Goal: Task Accomplishment & Management: Manage account settings

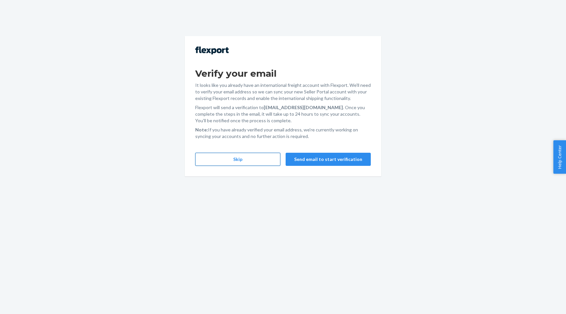
click at [259, 160] on button "Skip" at bounding box center [237, 159] width 85 height 13
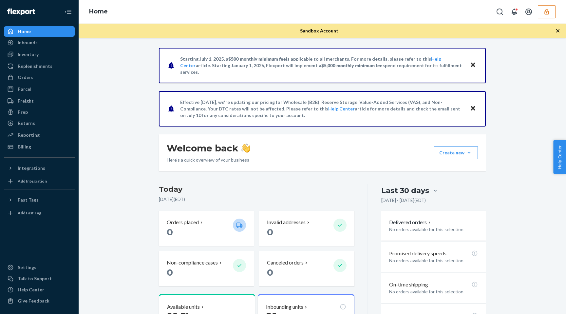
click at [548, 13] on icon "button" at bounding box center [547, 12] width 7 height 7
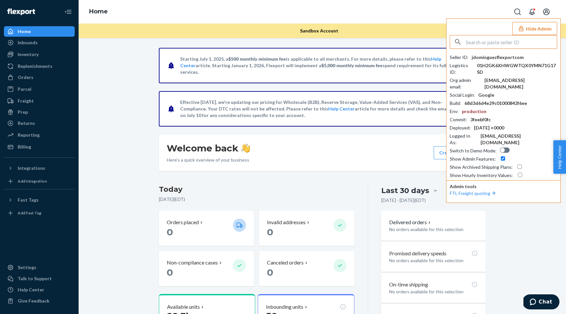
click at [73, 187] on div "Home Inbounds Shipping Plans Problems Inventory Products Replenishments Orders …" at bounding box center [39, 157] width 79 height 314
click at [27, 266] on div "Settings" at bounding box center [27, 267] width 19 height 7
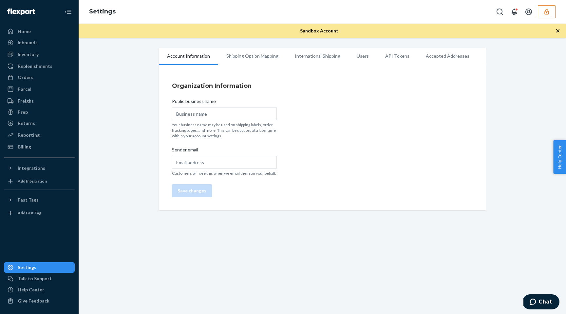
click at [394, 58] on li "API Tokens" at bounding box center [397, 56] width 41 height 16
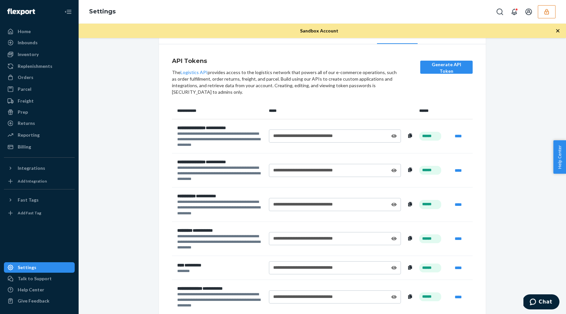
scroll to position [23, 0]
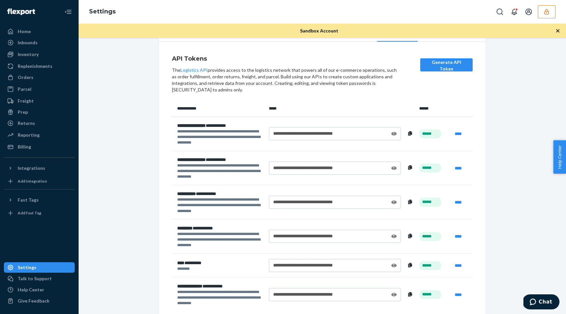
click at [395, 134] on icon at bounding box center [394, 133] width 5 height 5
click at [395, 169] on icon at bounding box center [394, 168] width 5 height 4
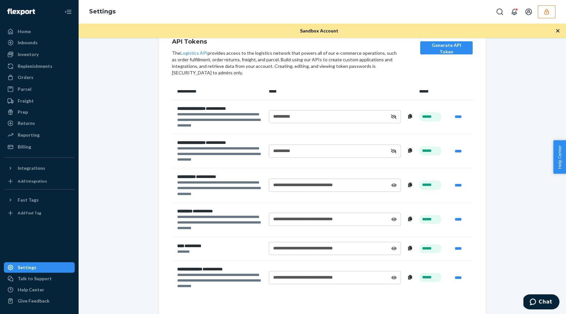
click at [394, 184] on icon at bounding box center [394, 186] width 5 height 4
click at [394, 218] on icon at bounding box center [394, 220] width 5 height 4
click at [394, 247] on icon at bounding box center [394, 248] width 5 height 5
click at [394, 271] on div "**********" at bounding box center [335, 277] width 132 height 13
click at [394, 275] on div "**********" at bounding box center [335, 277] width 124 height 7
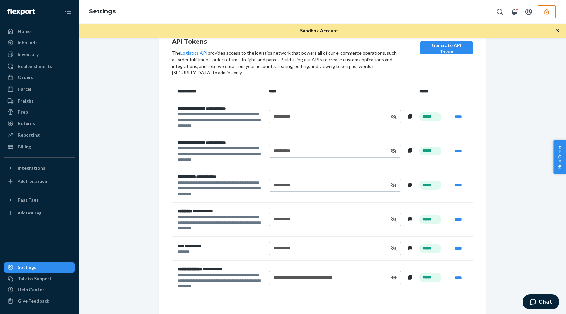
click at [395, 280] on div "**********" at bounding box center [335, 277] width 124 height 7
click at [395, 277] on icon at bounding box center [394, 277] width 5 height 5
click at [33, 55] on div "Inventory" at bounding box center [28, 54] width 21 height 7
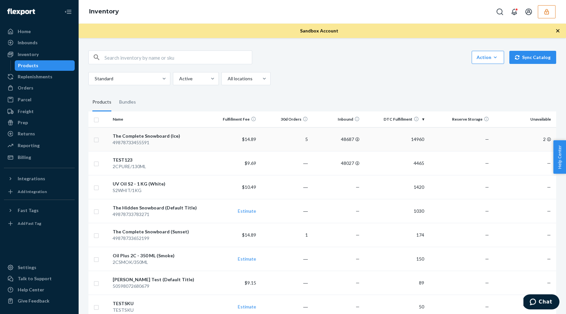
click at [158, 138] on div "The Complete Snowboard (Ice)" at bounding box center [159, 136] width 92 height 7
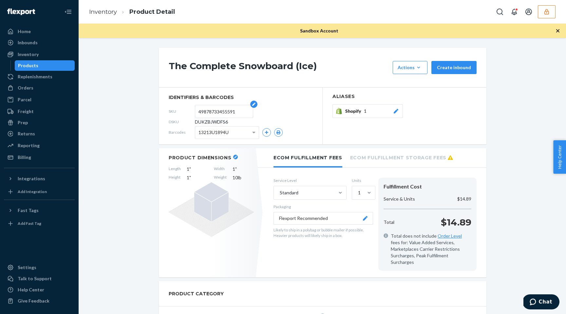
click at [209, 111] on input "49878733455591" at bounding box center [224, 111] width 51 height 12
click at [207, 122] on span "DUKZBJWDFS6" at bounding box center [211, 122] width 33 height 7
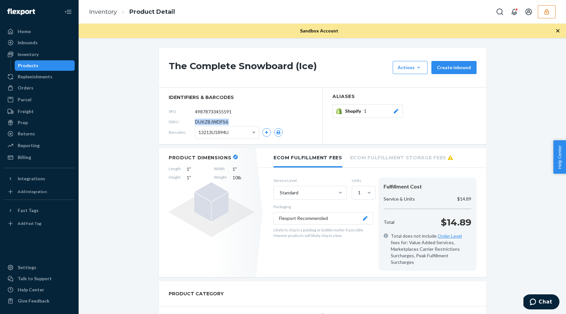
click at [38, 65] on div "Products" at bounding box center [44, 65] width 59 height 9
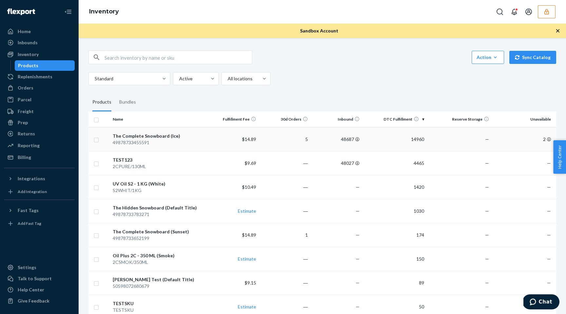
click at [182, 140] on div "49878733455591" at bounding box center [159, 142] width 92 height 7
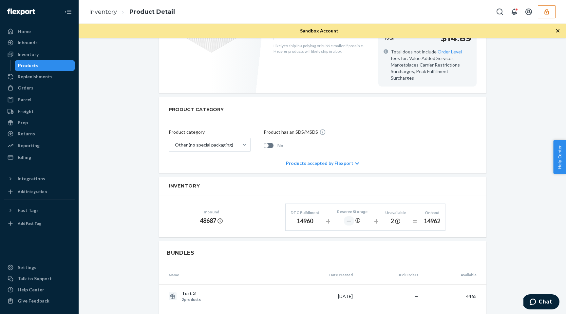
scroll to position [185, 0]
click at [345, 155] on div "Products accepted by Flexport" at bounding box center [322, 163] width 73 height 20
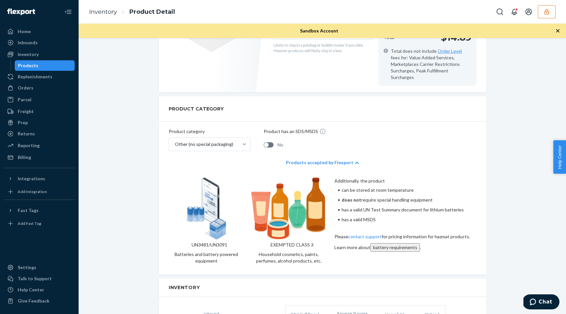
click at [352, 155] on div "Products accepted by Flexport" at bounding box center [322, 163] width 73 height 20
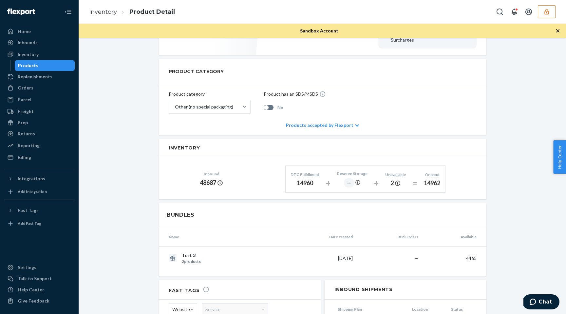
scroll to position [224, 0]
